Goal: Check status

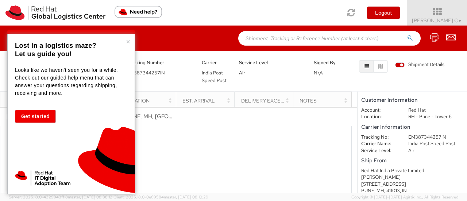
click at [128, 44] on button "×" at bounding box center [128, 41] width 4 height 7
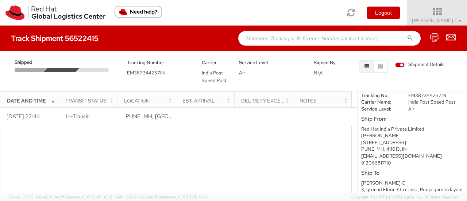
scroll to position [43, 0]
click at [77, 100] on div "Transit Status" at bounding box center [90, 100] width 50 height 7
click at [127, 92] on th "Location" at bounding box center [146, 101] width 59 height 18
click at [128, 97] on div "Location" at bounding box center [149, 100] width 50 height 7
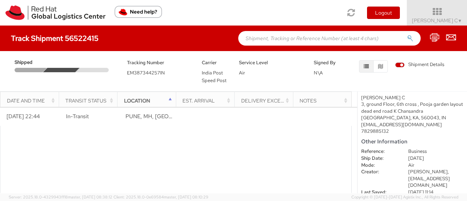
scroll to position [129, 0]
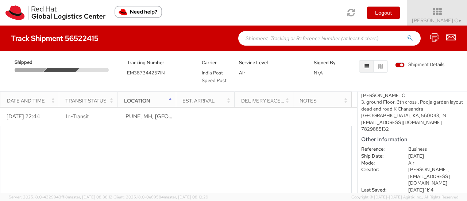
click at [250, 98] on div "Delivery Exception" at bounding box center [266, 100] width 50 height 7
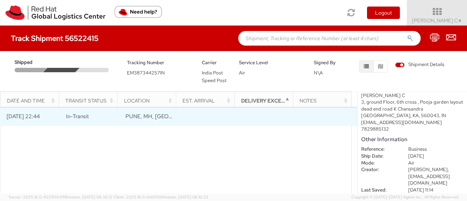
click at [130, 117] on span "PUNE, MH, [GEOGRAPHIC_DATA]" at bounding box center [167, 116] width 85 height 7
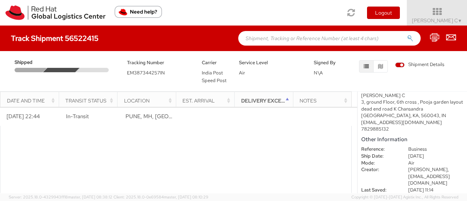
click at [311, 105] on th "Notes" at bounding box center [322, 101] width 59 height 18
click at [137, 74] on span "EM387344257IN" at bounding box center [146, 73] width 38 height 6
copy span "EM387344257IN"
